Goal: Check status: Check status

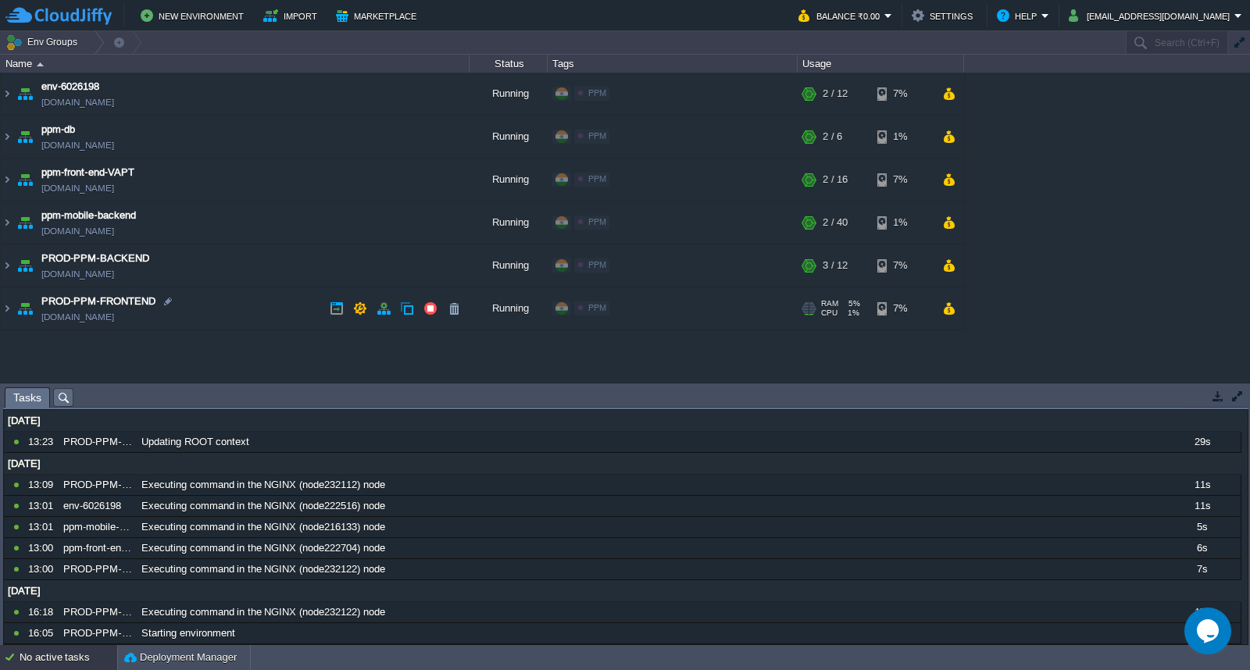
click at [258, 313] on td "PROD-PPM-FRONTEND [DOMAIN_NAME]" at bounding box center [235, 308] width 469 height 43
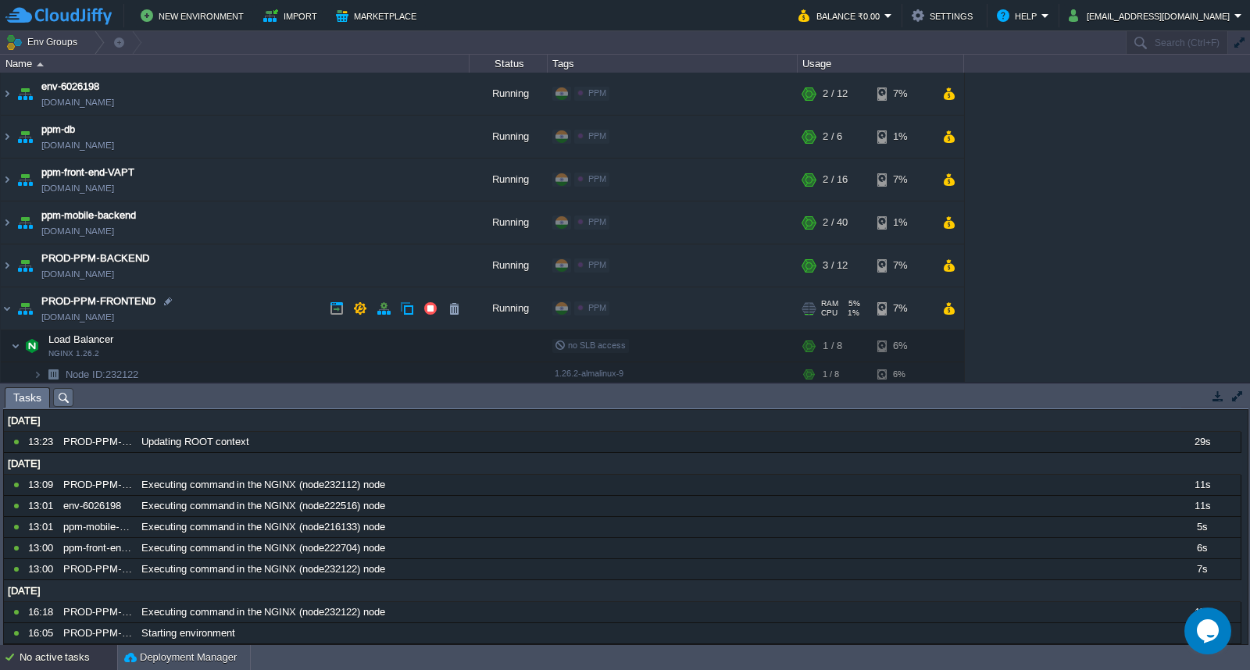
click at [258, 313] on td "PROD-PPM-FRONTEND [DOMAIN_NAME]" at bounding box center [235, 308] width 469 height 43
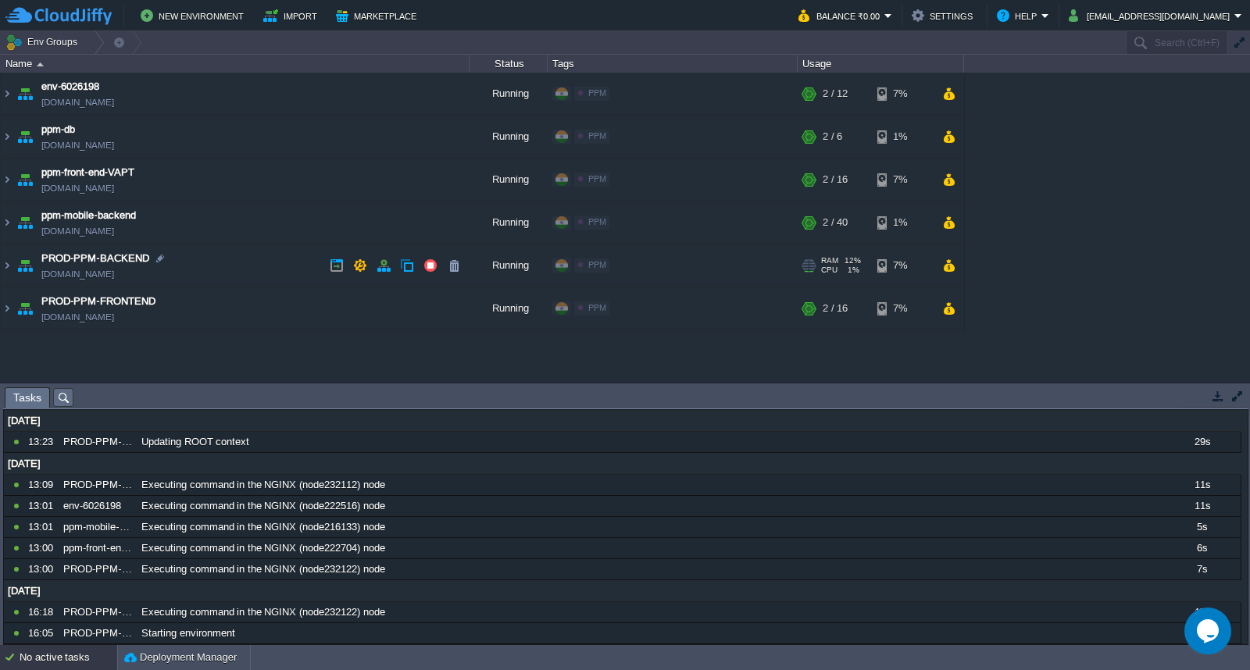
click at [262, 274] on td "PROD-PPM-BACKEND [DOMAIN_NAME]" at bounding box center [235, 265] width 469 height 43
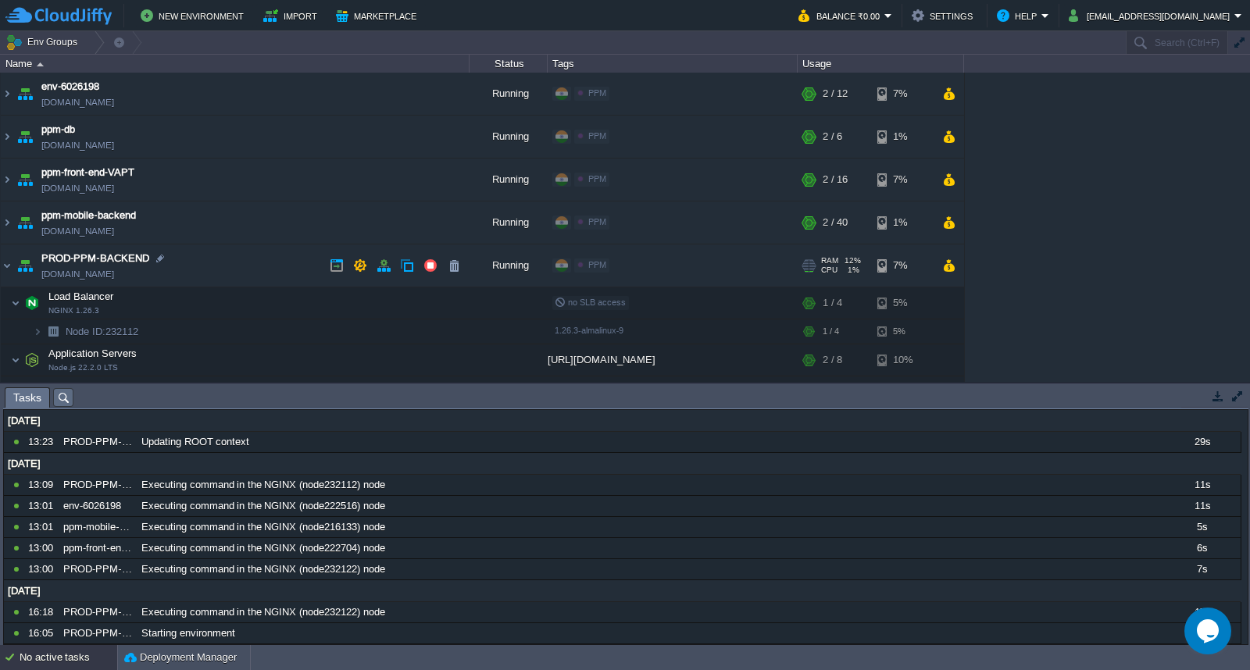
click at [262, 274] on td "PROD-PPM-BACKEND [DOMAIN_NAME]" at bounding box center [235, 265] width 469 height 43
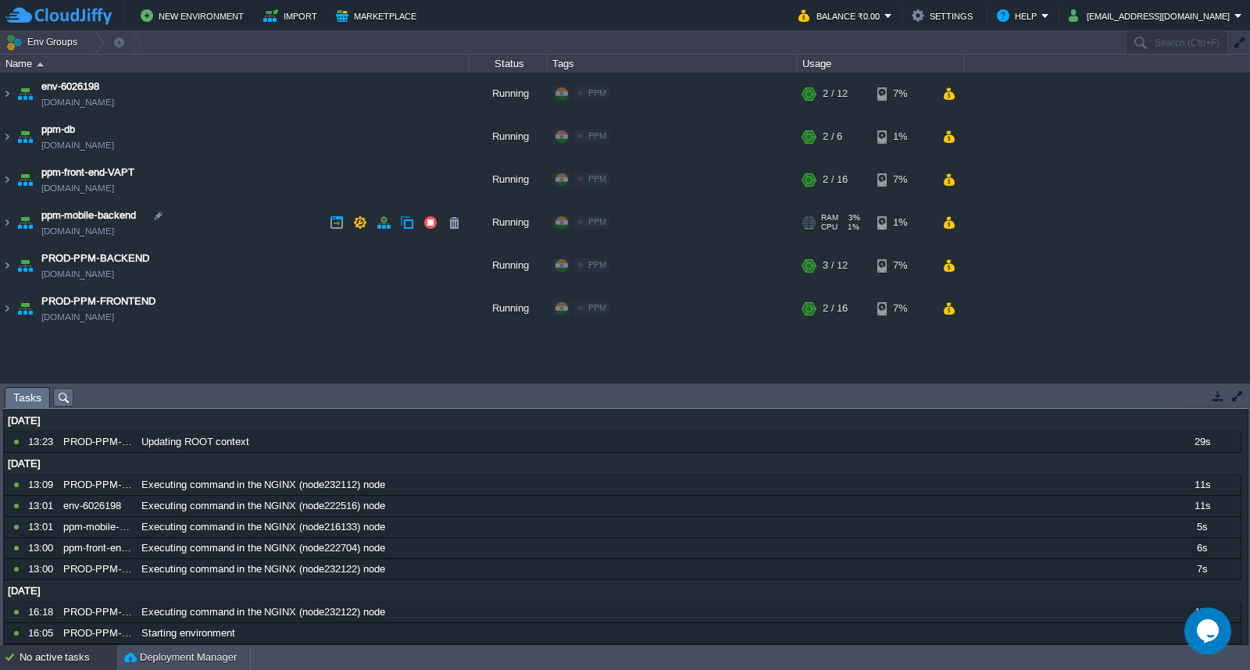
click at [280, 233] on td "ppm-mobile-backend [DOMAIN_NAME]" at bounding box center [235, 222] width 469 height 43
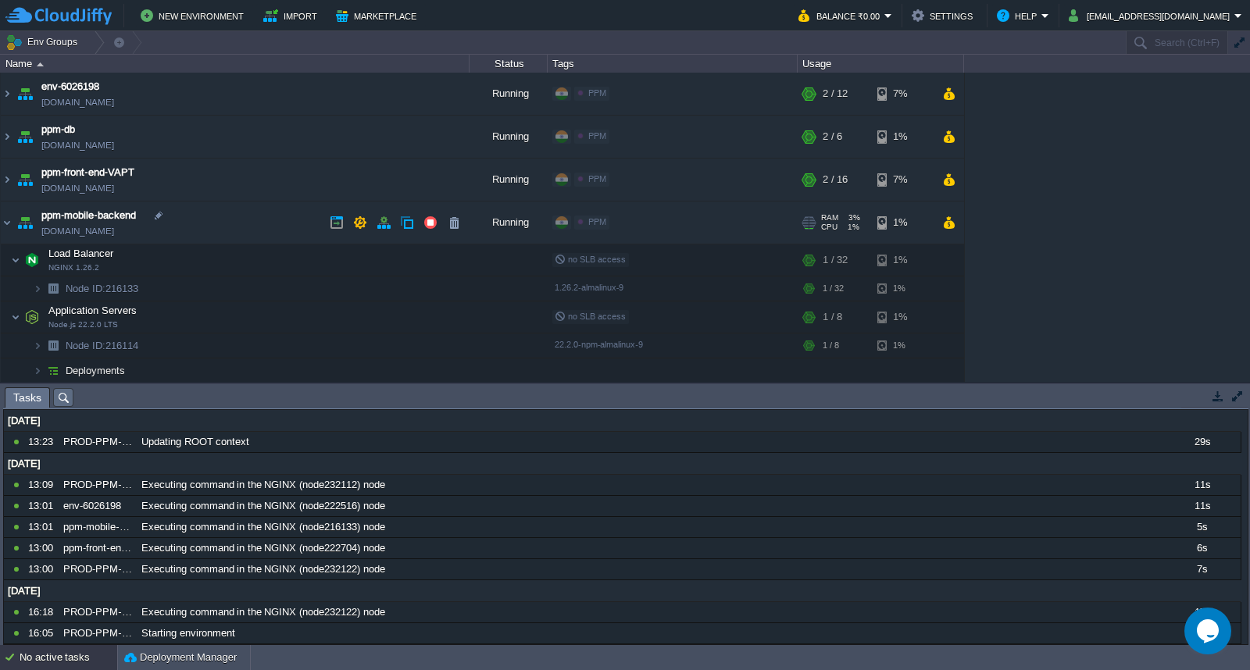
click at [280, 233] on td "ppm-mobile-backend [DOMAIN_NAME]" at bounding box center [235, 222] width 469 height 43
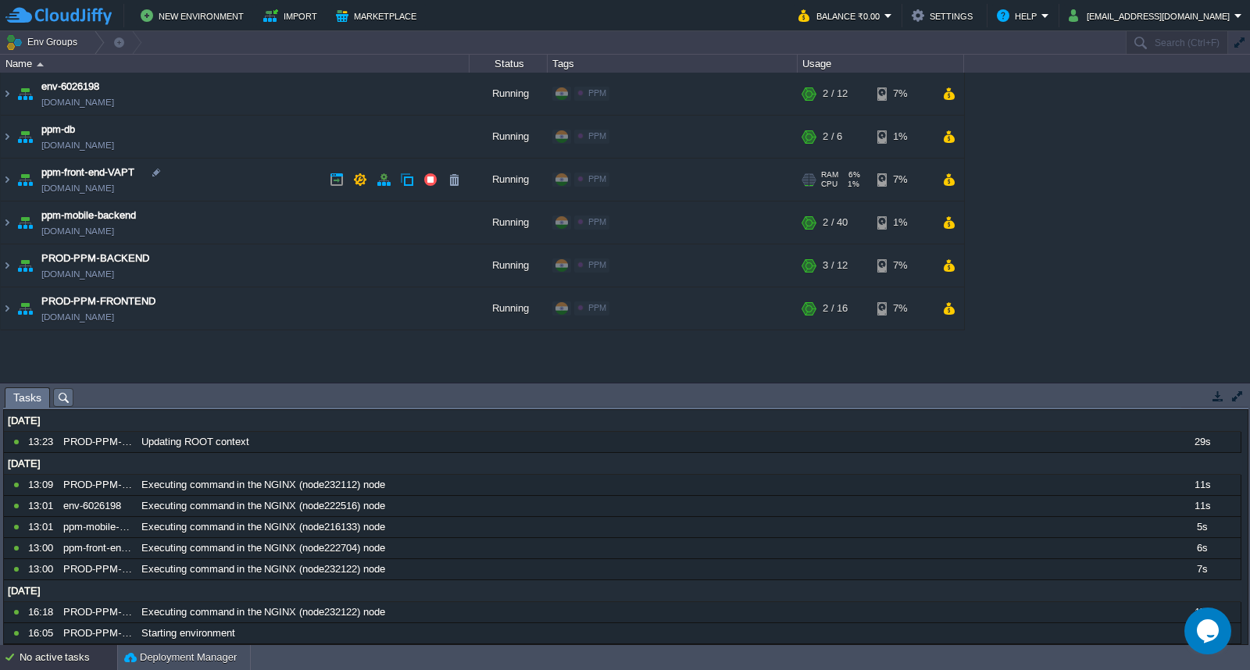
click at [286, 190] on td "ppm-front-end-VAPT [DOMAIN_NAME]" at bounding box center [235, 180] width 469 height 43
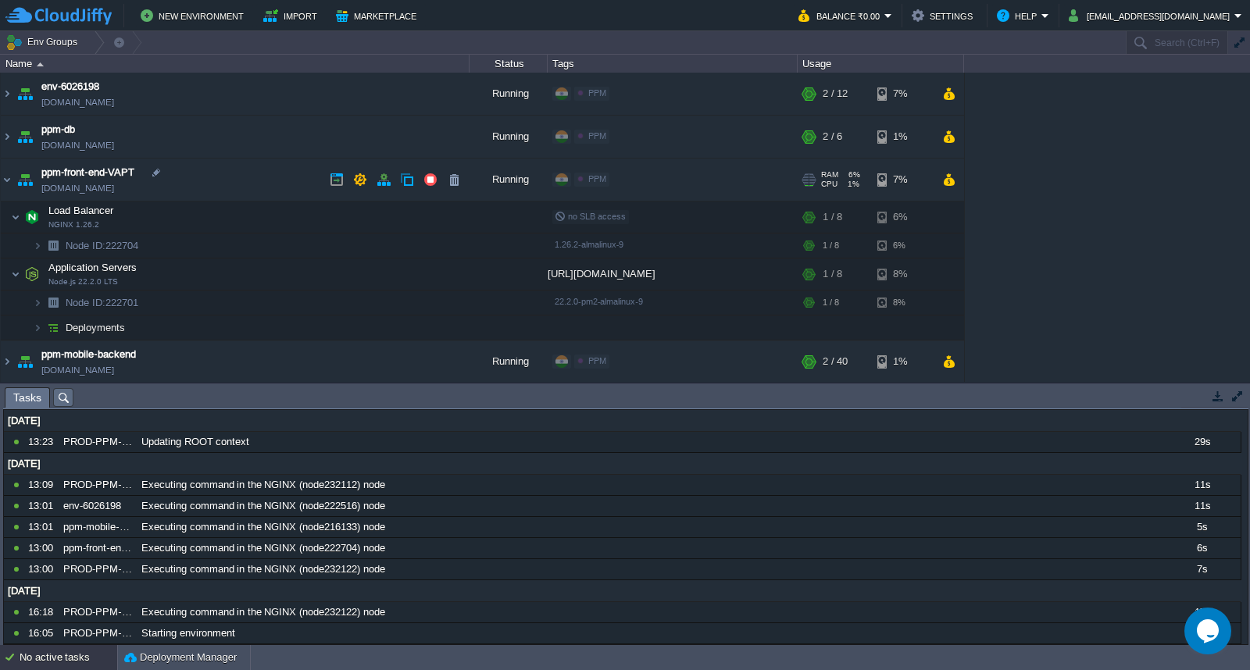
click at [286, 190] on td "ppm-front-end-VAPT [DOMAIN_NAME]" at bounding box center [235, 180] width 469 height 43
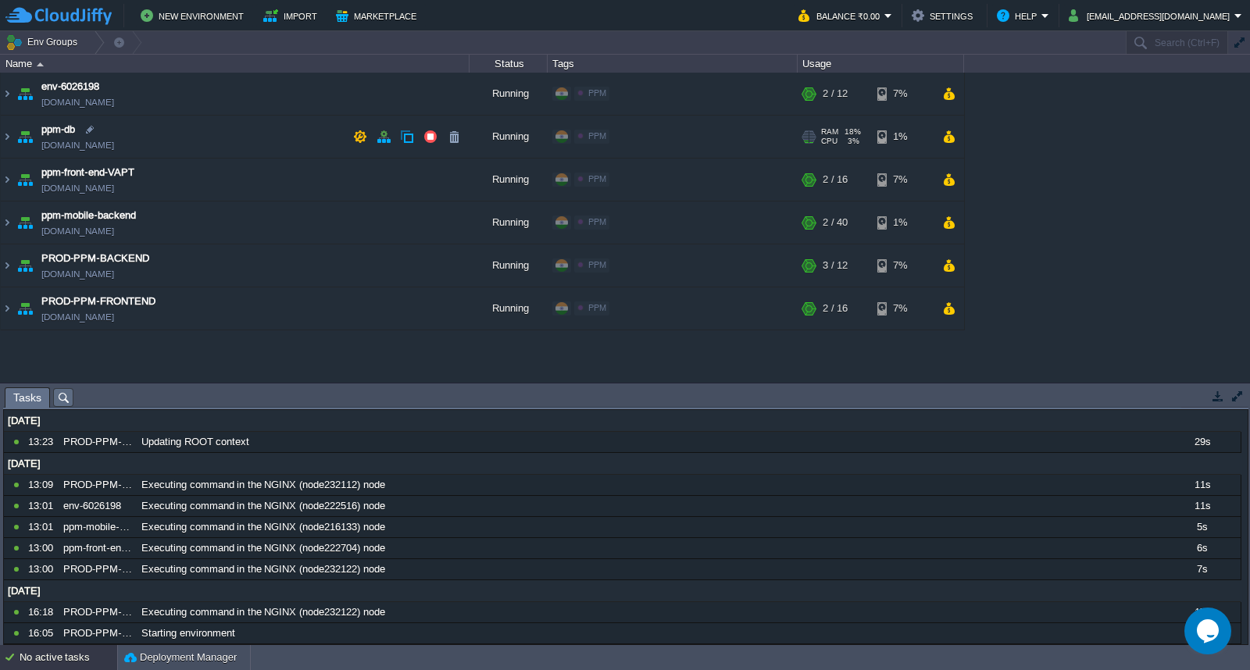
click at [287, 146] on td "ppm-db [DOMAIN_NAME]" at bounding box center [235, 137] width 469 height 43
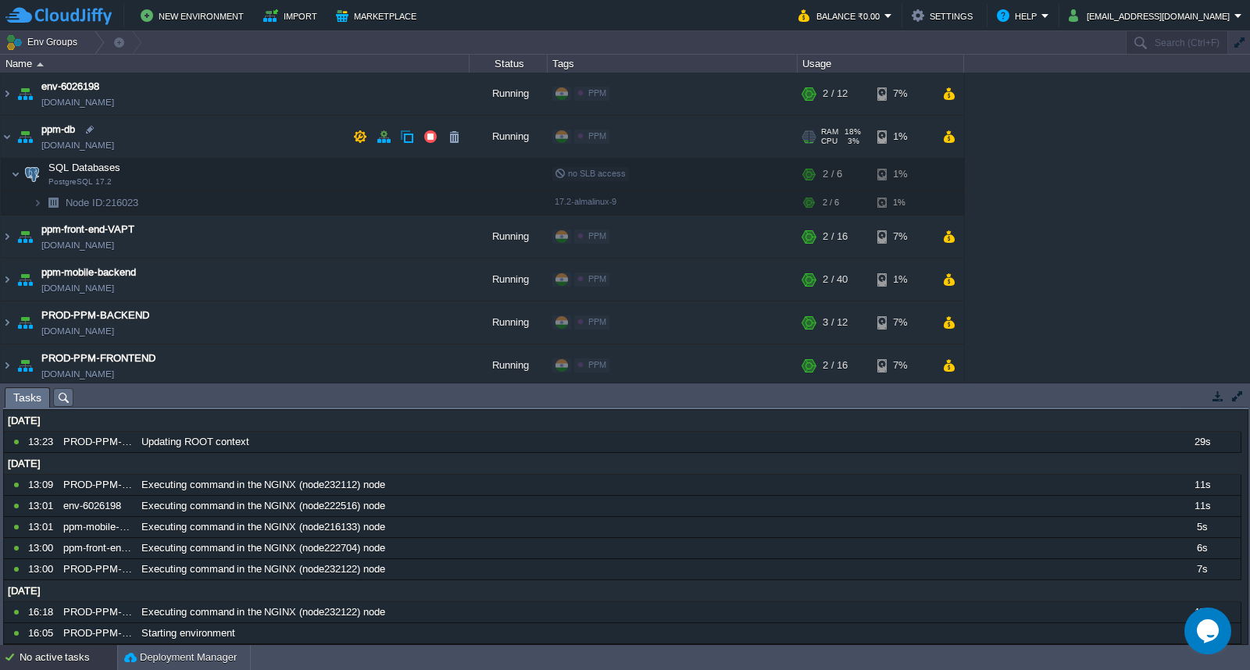
click at [287, 146] on td "ppm-db [DOMAIN_NAME]" at bounding box center [235, 137] width 469 height 43
click at [283, 89] on td "env-6026198 [DOMAIN_NAME]" at bounding box center [235, 94] width 469 height 43
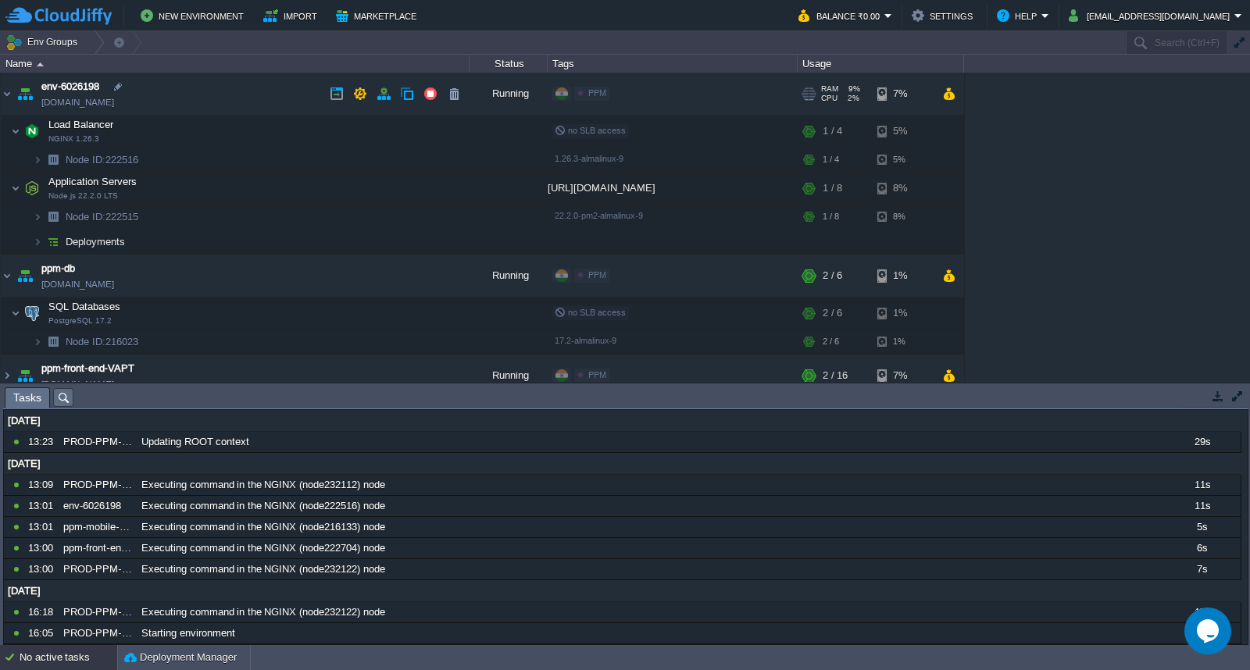
click at [283, 91] on td "env-6026198 [DOMAIN_NAME]" at bounding box center [235, 94] width 469 height 43
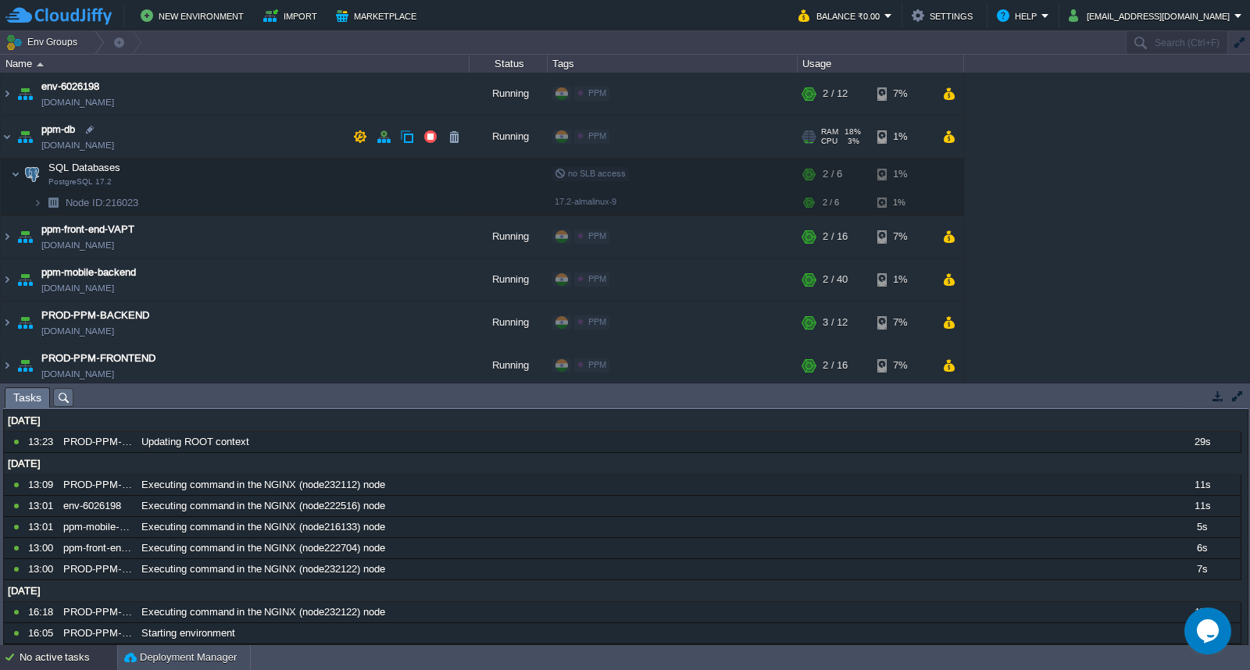
click at [277, 129] on td "ppm-db [DOMAIN_NAME]" at bounding box center [235, 137] width 469 height 43
